Goal: Information Seeking & Learning: Learn about a topic

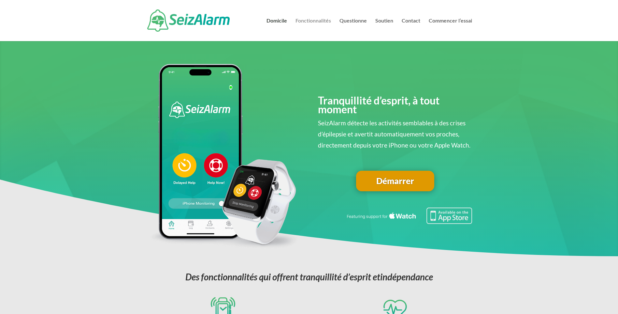
click at [304, 23] on link "Fonctionnalités" at bounding box center [314, 29] width 36 height 23
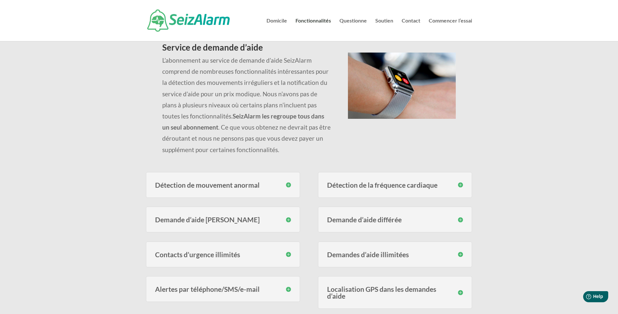
scroll to position [65, 0]
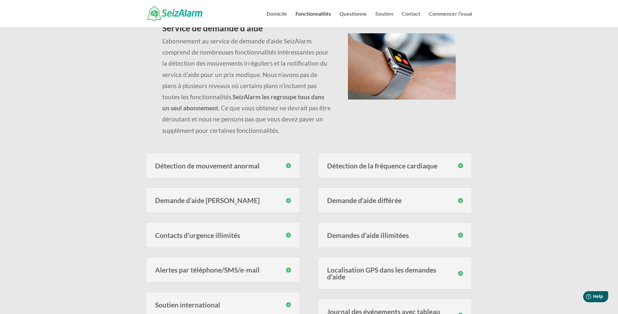
click at [290, 165] on h3 "Détection de mouvement anormal" at bounding box center [223, 165] width 136 height 7
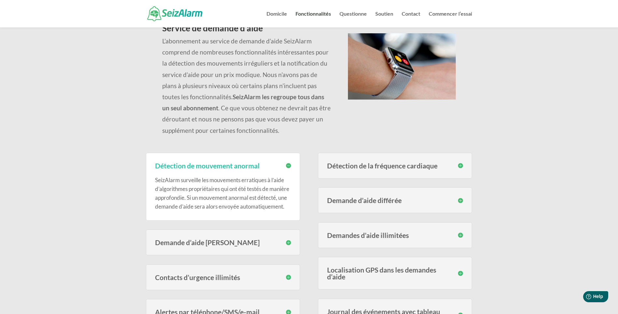
click at [226, 245] on h3 "Demande d’aide manuelle" at bounding box center [223, 242] width 136 height 7
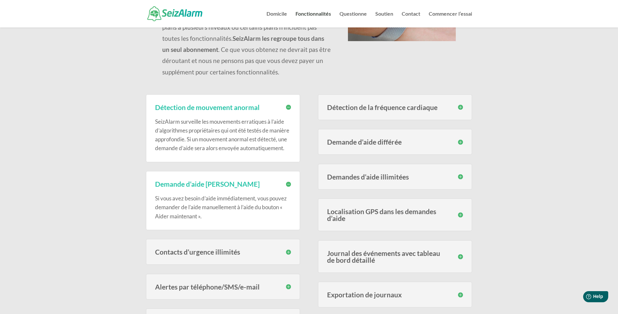
scroll to position [130, 0]
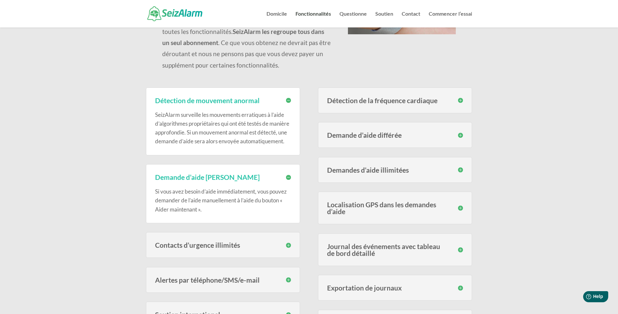
click at [394, 174] on div "Demandes d’aide illimitées Vous n’êtes pas limité à un nombre fixe de demandes …" at bounding box center [395, 170] width 154 height 26
click at [405, 166] on h3 "Demandes d’aide illimitées" at bounding box center [395, 169] width 136 height 7
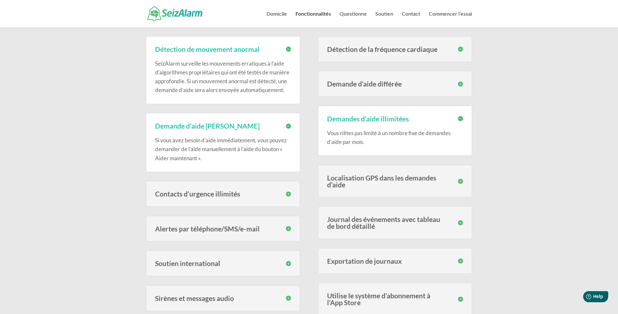
scroll to position [196, 0]
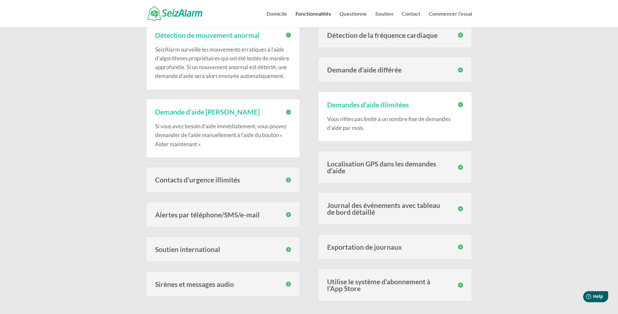
click at [405, 166] on h3 "Localisation GPS dans les demandes d’aide" at bounding box center [395, 167] width 136 height 14
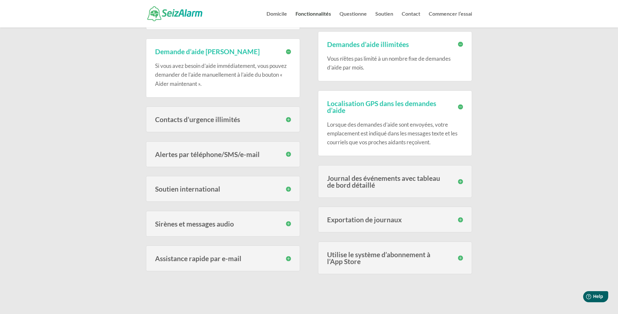
scroll to position [261, 0]
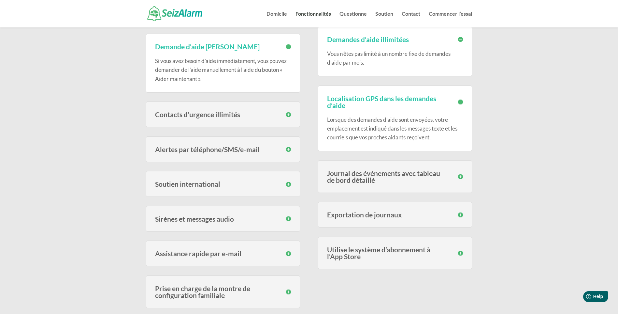
click at [242, 153] on h3 "Alertes par téléphone/SMS/e-mail" at bounding box center [223, 149] width 136 height 7
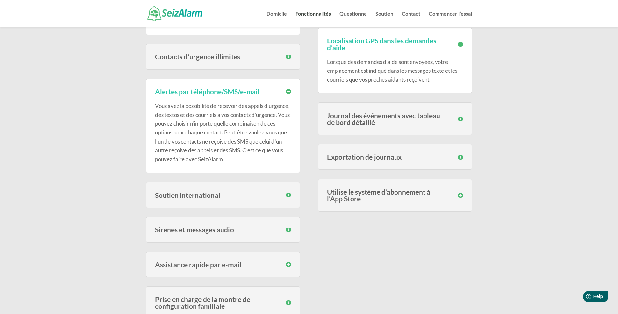
scroll to position [326, 0]
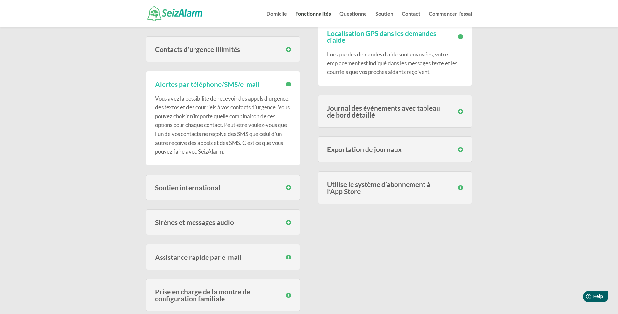
click at [380, 185] on h3 "Utilise le système d’abonnement à l’App Store" at bounding box center [395, 188] width 136 height 14
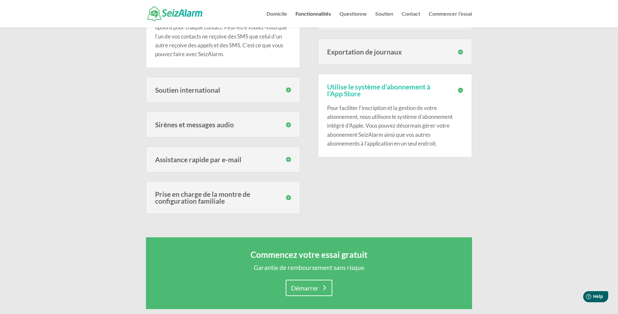
scroll to position [424, 0]
click at [215, 204] on h3 "Prise en charge de la montre de configuration familiale" at bounding box center [223, 197] width 136 height 14
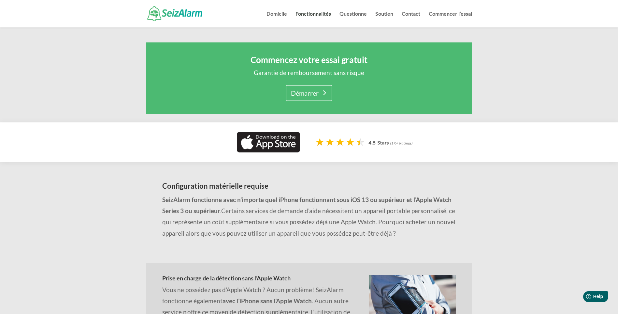
scroll to position [717, 0]
